Goal: Information Seeking & Learning: Learn about a topic

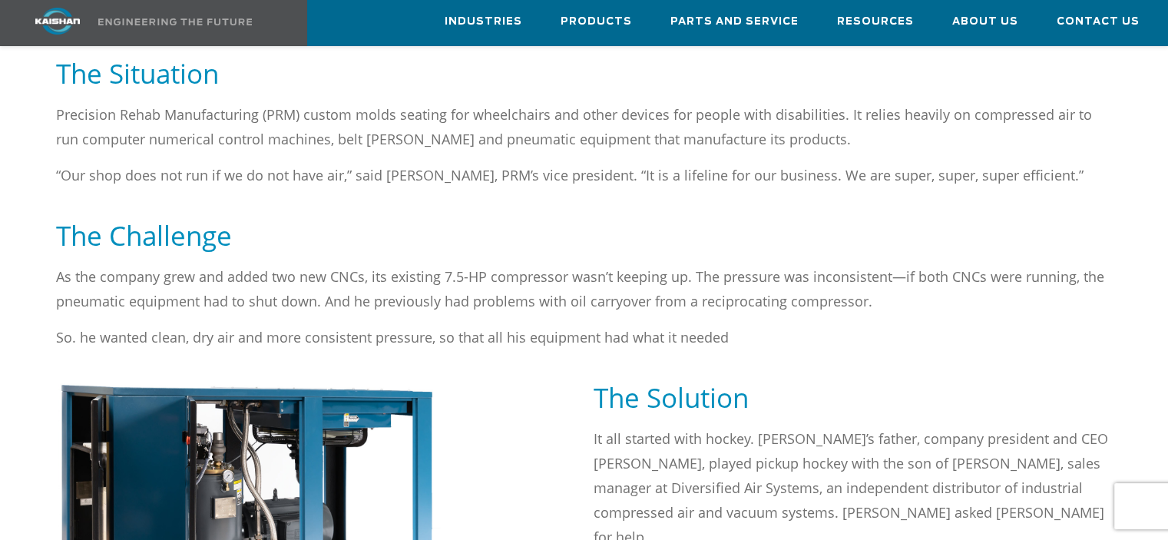
scroll to position [845, 0]
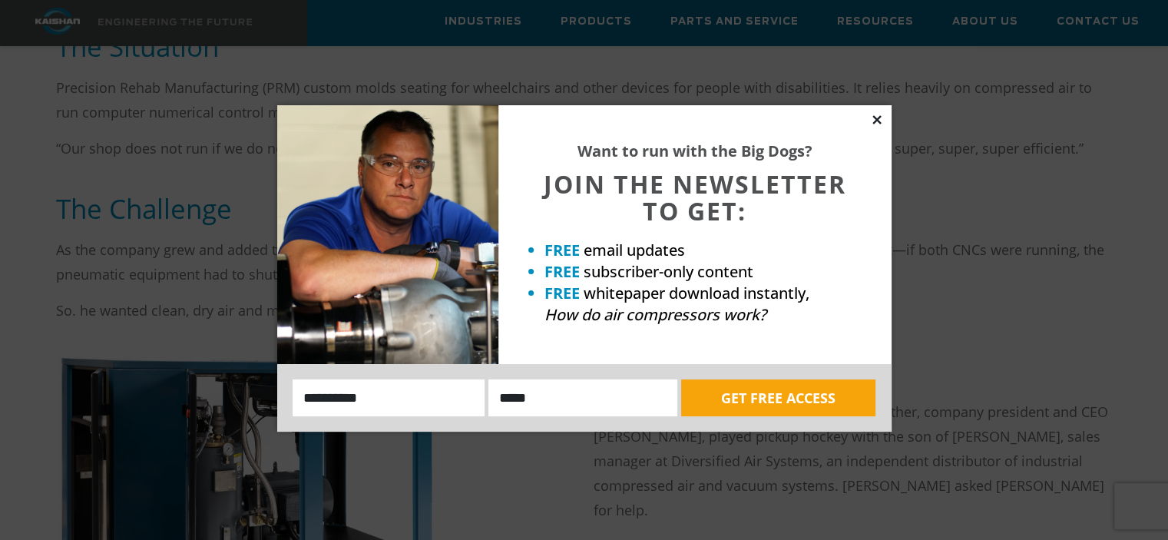
click at [870, 117] on icon at bounding box center [877, 120] width 14 height 14
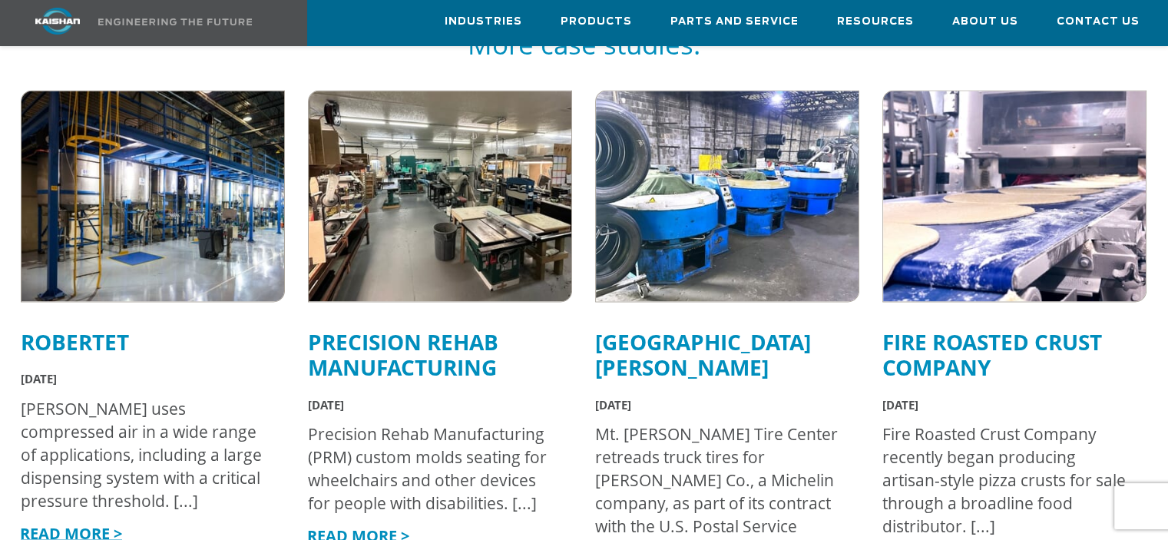
scroll to position [2611, 0]
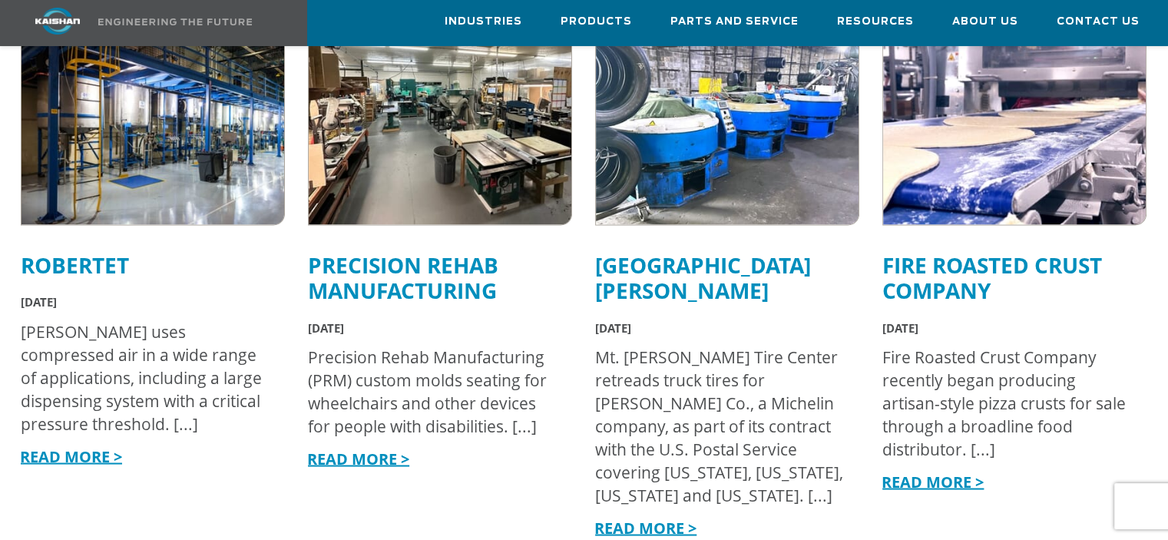
click at [912, 471] on link "READ MORE >" at bounding box center [933, 481] width 102 height 21
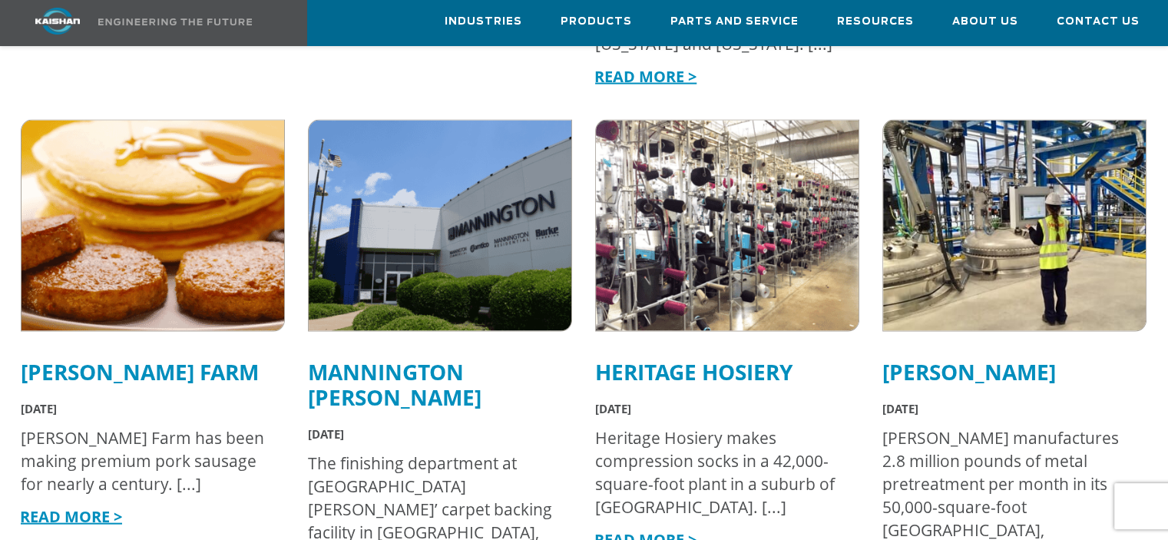
scroll to position [3302, 0]
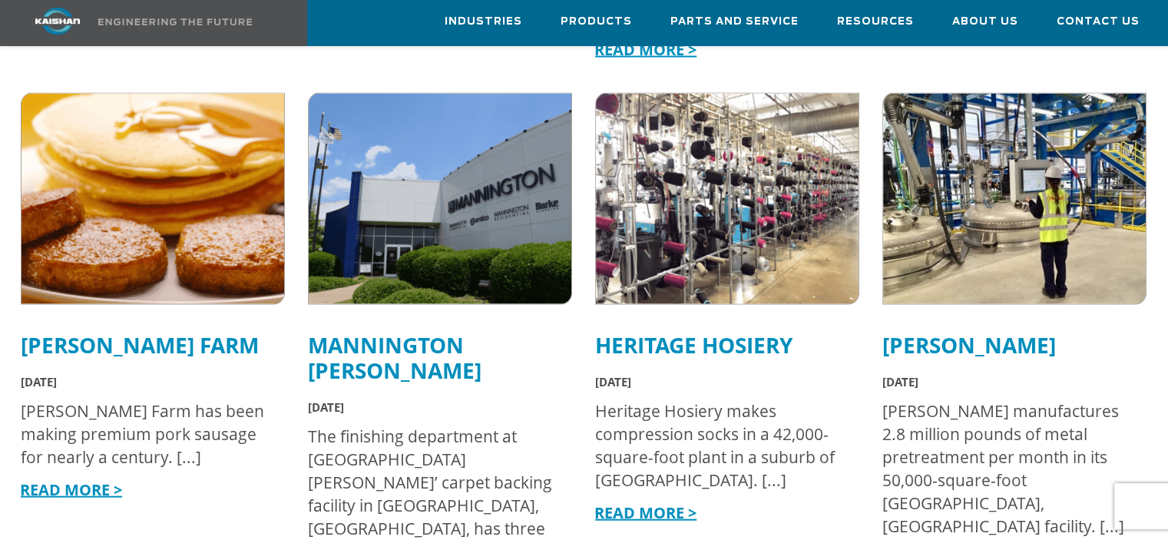
click at [91, 479] on link "READ MORE >" at bounding box center [71, 489] width 102 height 21
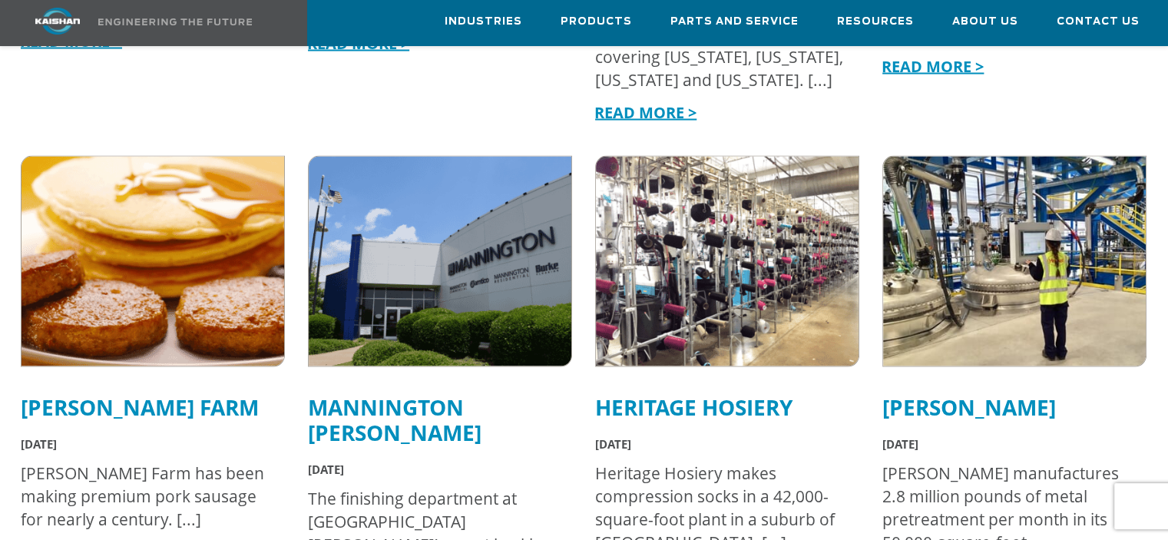
scroll to position [2995, 0]
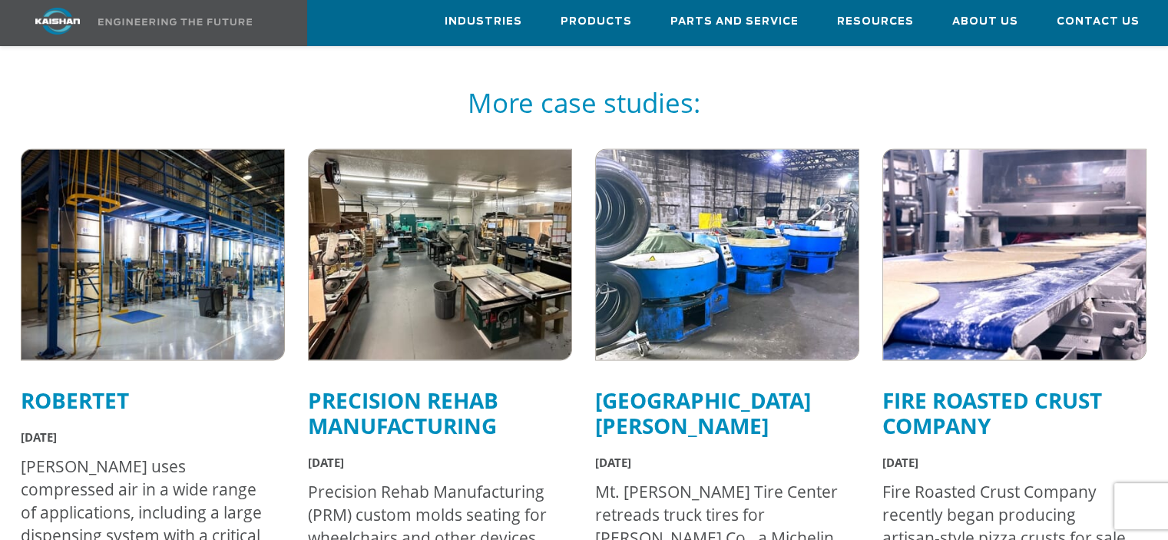
scroll to position [2457, 0]
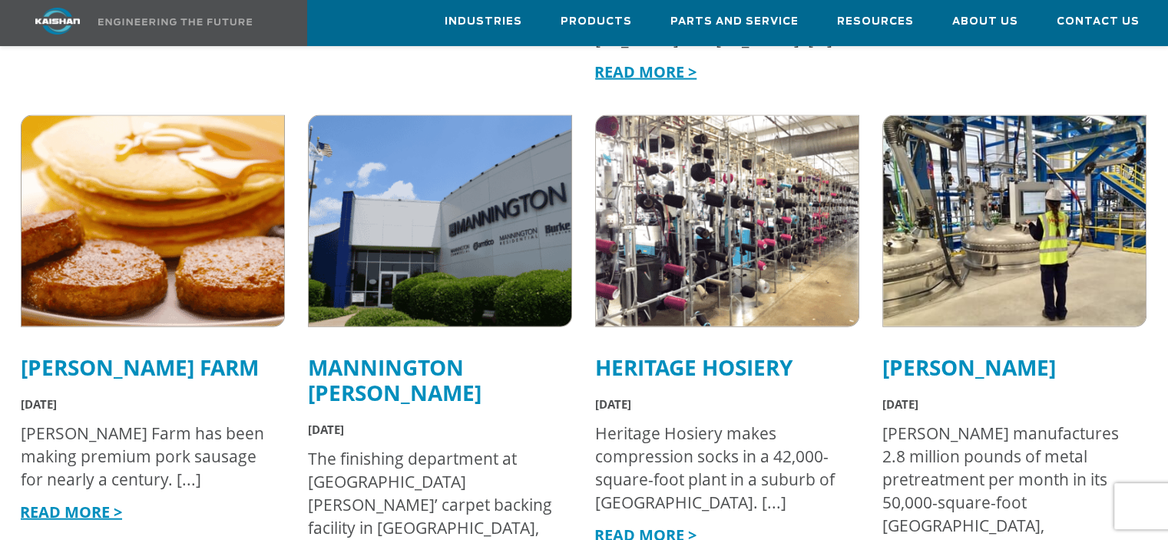
scroll to position [3379, 0]
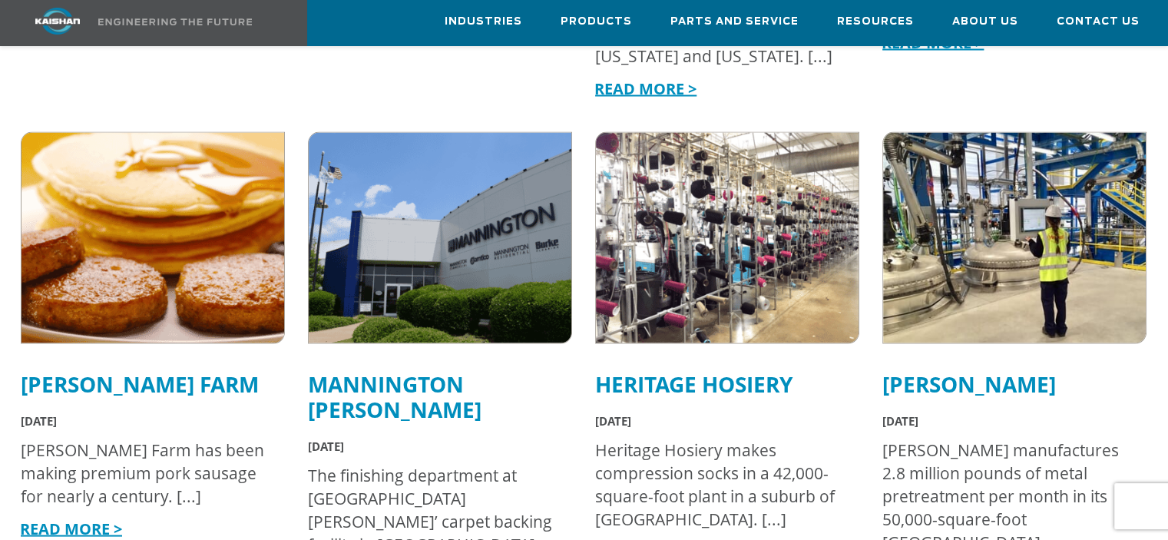
scroll to position [2918, 0]
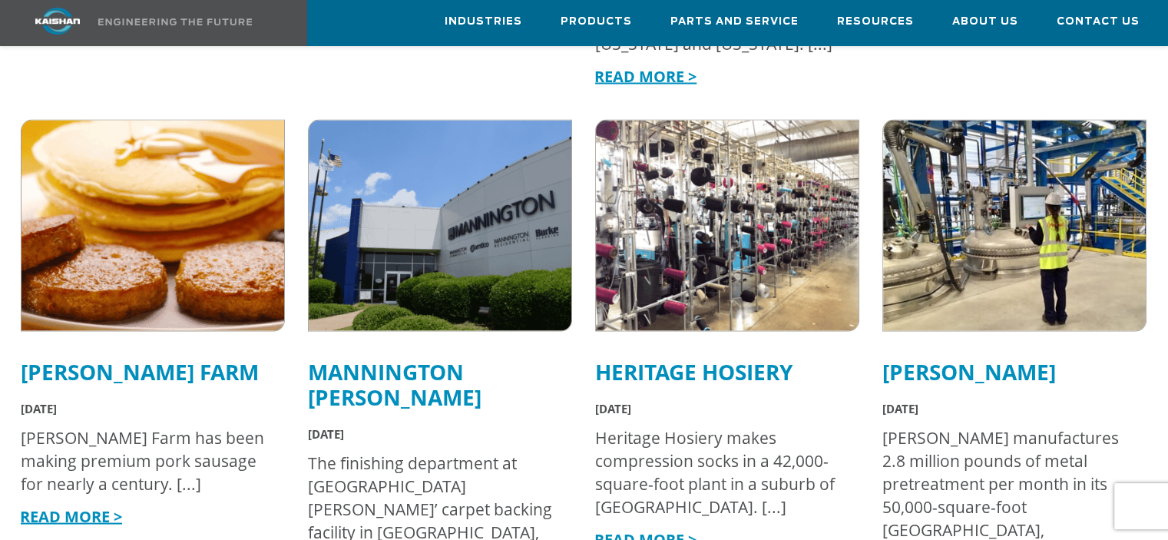
click at [627, 528] on link "READ MORE >" at bounding box center [645, 538] width 102 height 21
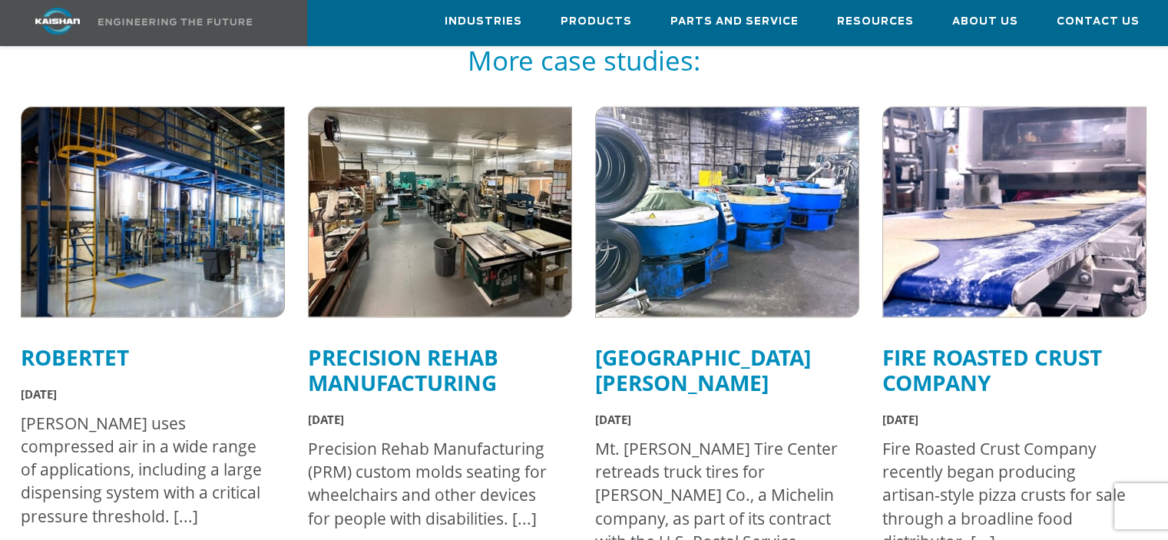
scroll to position [2227, 0]
